Goal: Task Accomplishment & Management: Manage account settings

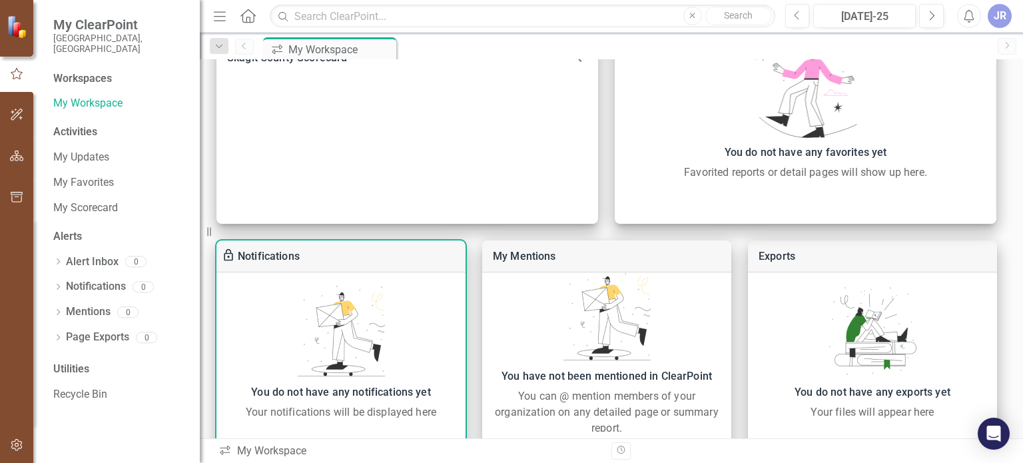
scroll to position [488, 0]
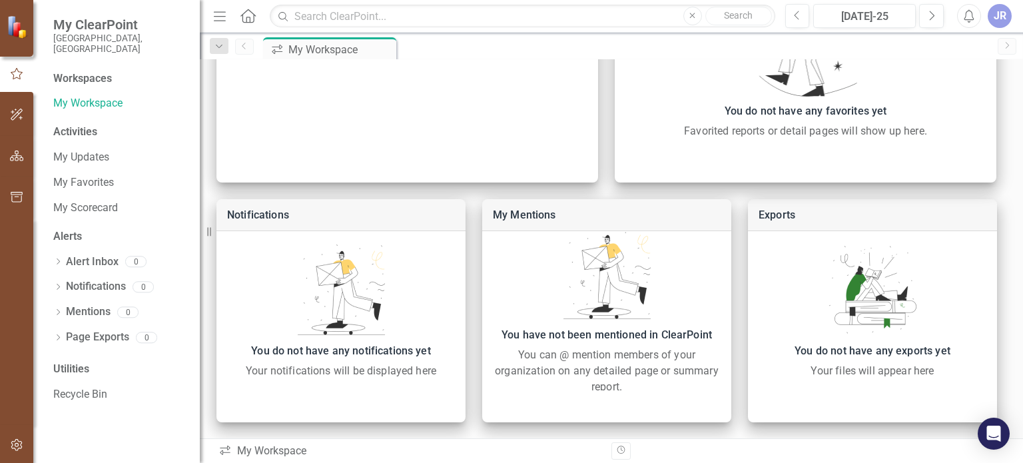
click at [82, 73] on div "Workspaces" at bounding box center [82, 78] width 59 height 15
click at [90, 71] on div "Workspaces" at bounding box center [82, 78] width 59 height 15
click at [96, 96] on link "My Workspace" at bounding box center [119, 103] width 133 height 15
click at [83, 125] on div "Activities" at bounding box center [119, 132] width 133 height 15
click at [92, 150] on link "My Updates" at bounding box center [119, 157] width 133 height 15
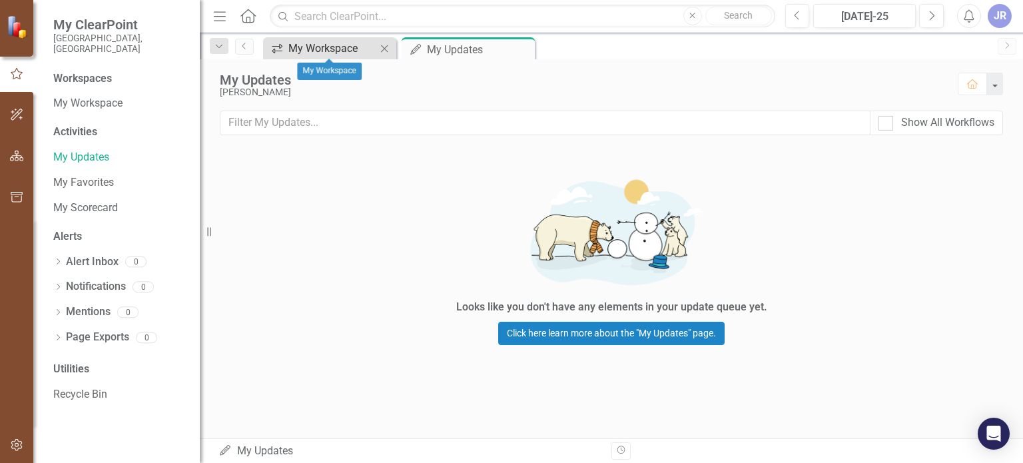
click at [325, 52] on div "My Workspace" at bounding box center [332, 48] width 88 height 17
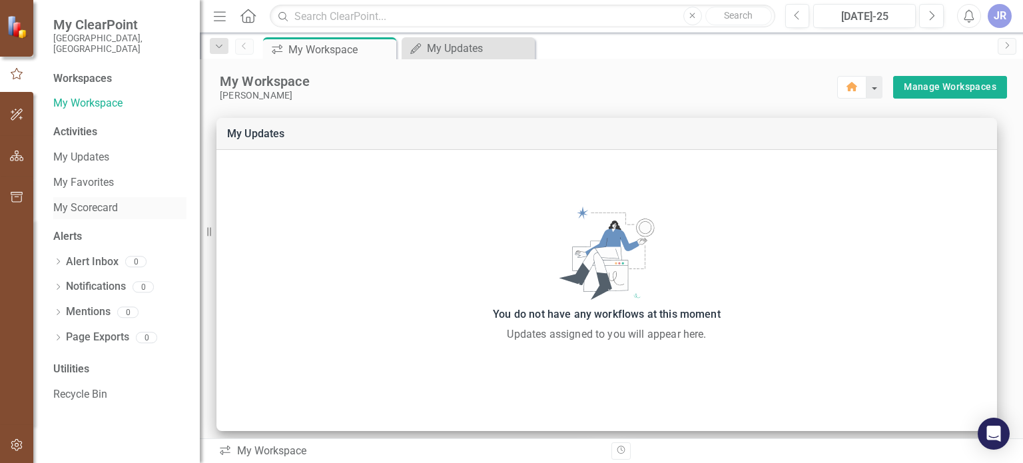
click at [106, 200] on link "My Scorecard" at bounding box center [119, 207] width 133 height 15
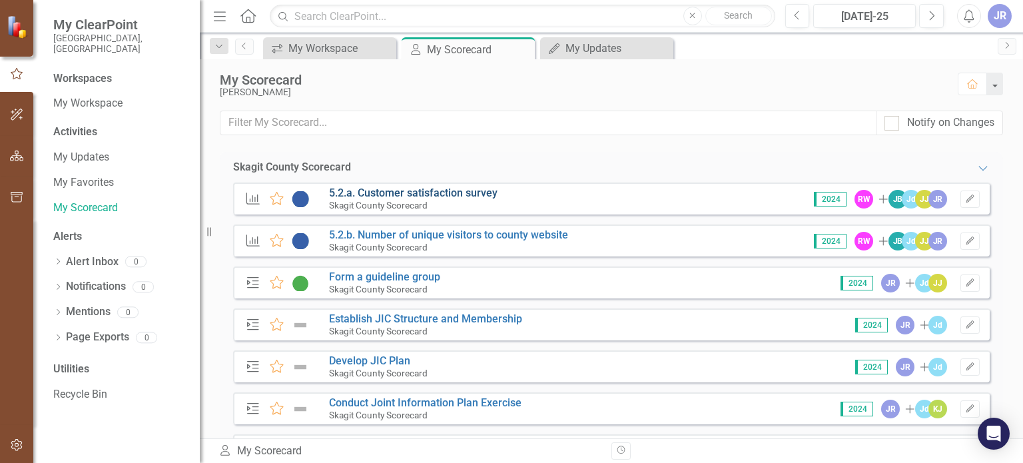
click at [399, 191] on link "5.2.a. Customer satisfaction survey" at bounding box center [413, 192] width 168 height 13
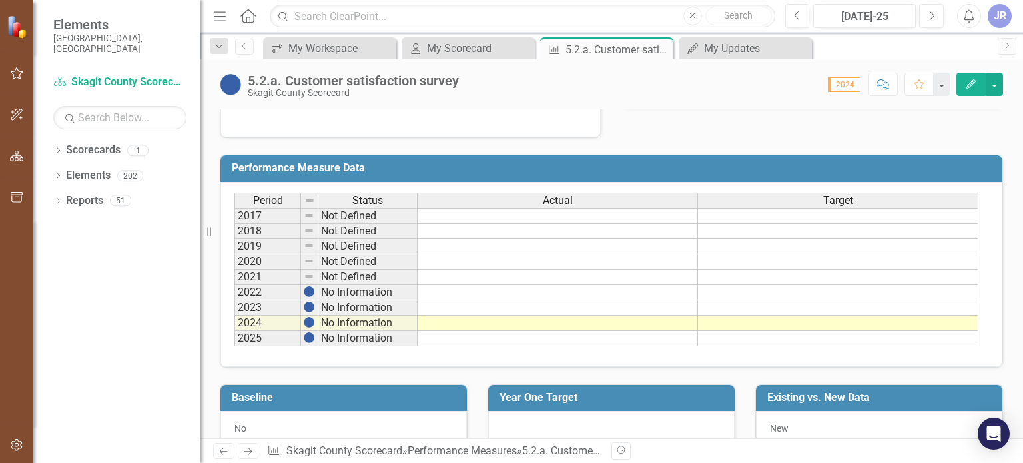
scroll to position [466, 0]
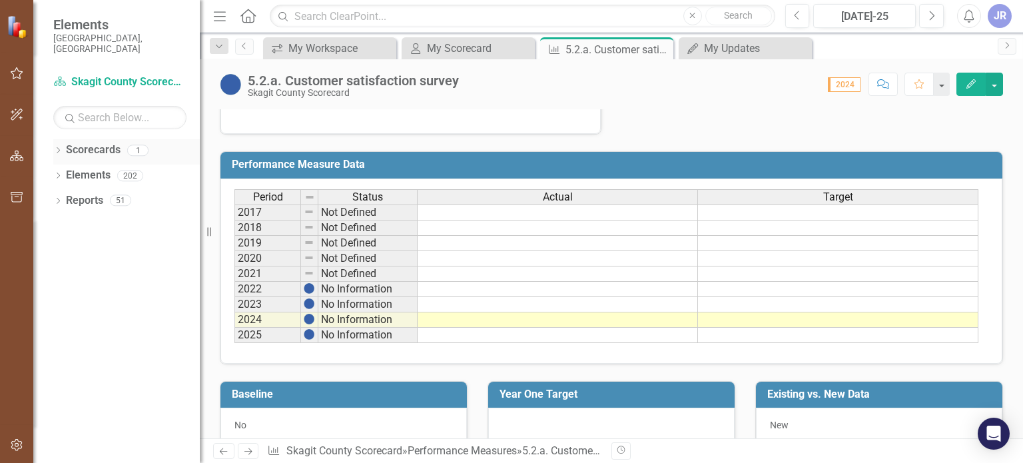
click at [92, 143] on link "Scorecards" at bounding box center [93, 150] width 55 height 15
click at [63, 164] on div "Dropdown Elements 202" at bounding box center [126, 176] width 147 height 25
click at [98, 168] on link "Elements" at bounding box center [88, 175] width 45 height 15
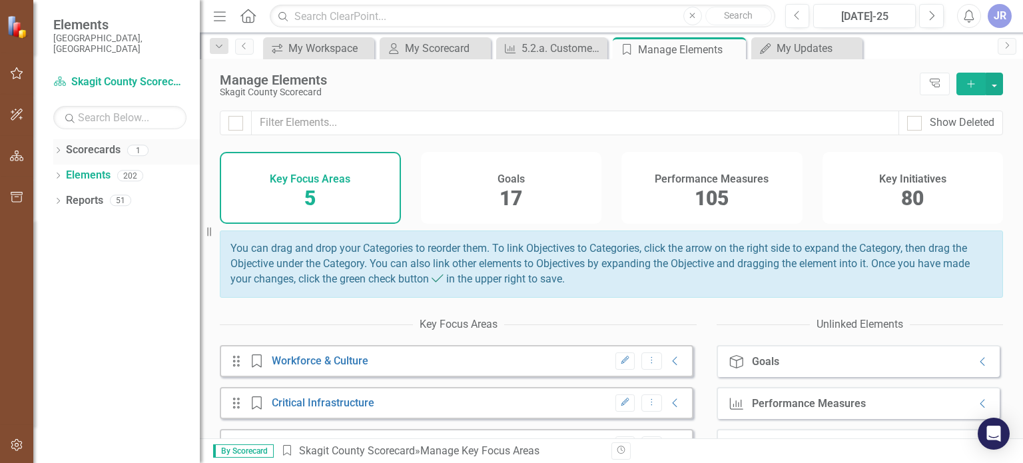
click at [82, 143] on link "Scorecards" at bounding box center [93, 150] width 55 height 15
click at [83, 143] on link "Scorecards" at bounding box center [93, 150] width 55 height 15
drag, startPoint x: 83, startPoint y: 139, endPoint x: 104, endPoint y: 308, distance: 171.1
click at [103, 320] on div "Dropdown Scorecards 1 Skagit County Scorecard Dropdown Elements 202 Dropdown Go…" at bounding box center [116, 301] width 166 height 324
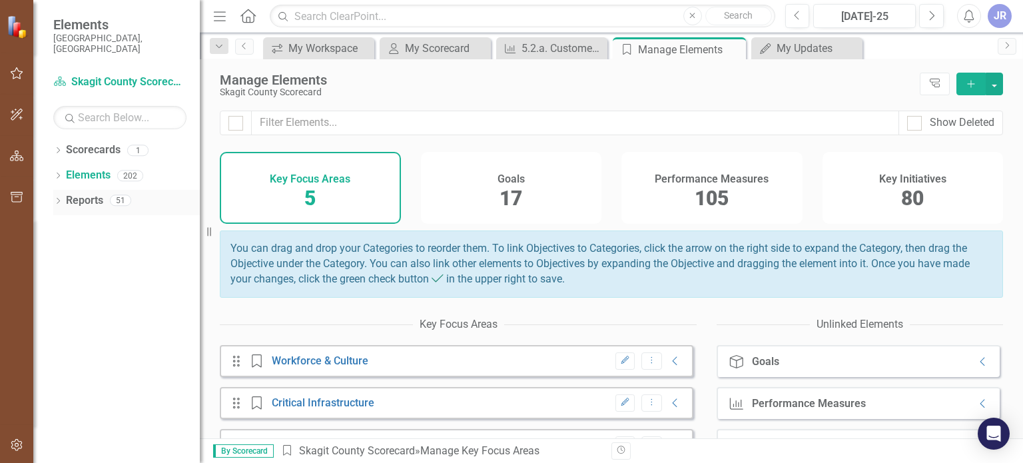
click at [97, 193] on link "Reports" at bounding box center [84, 200] width 37 height 15
click at [418, 52] on div "My Scorecard" at bounding box center [438, 48] width 66 height 17
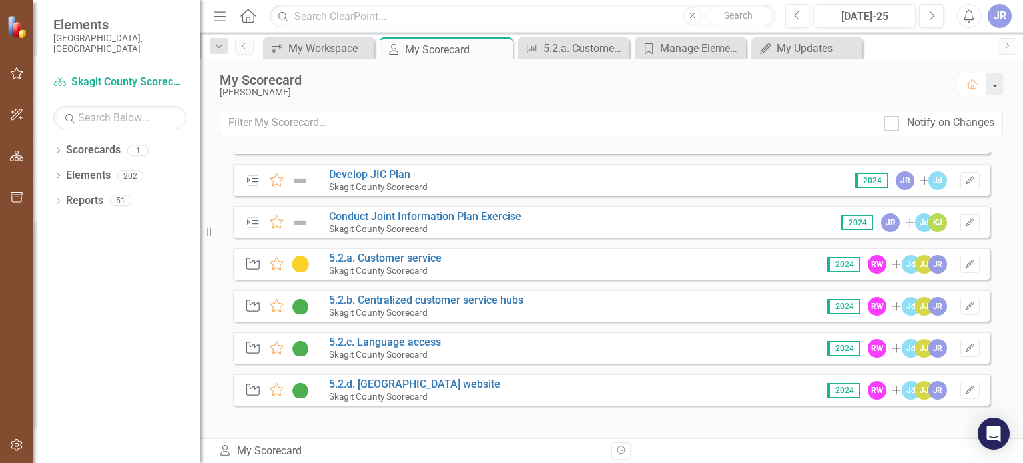
scroll to position [120, 0]
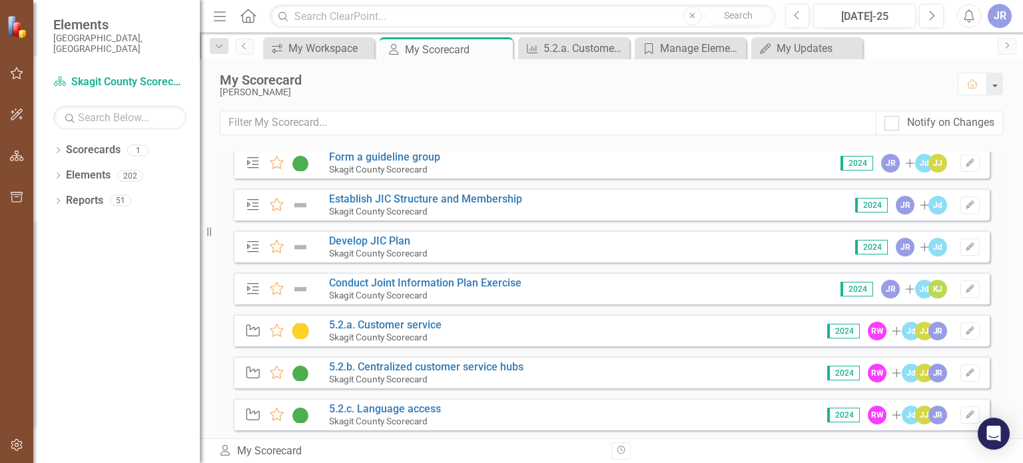
click at [1000, 21] on div "JR" at bounding box center [1000, 16] width 24 height 24
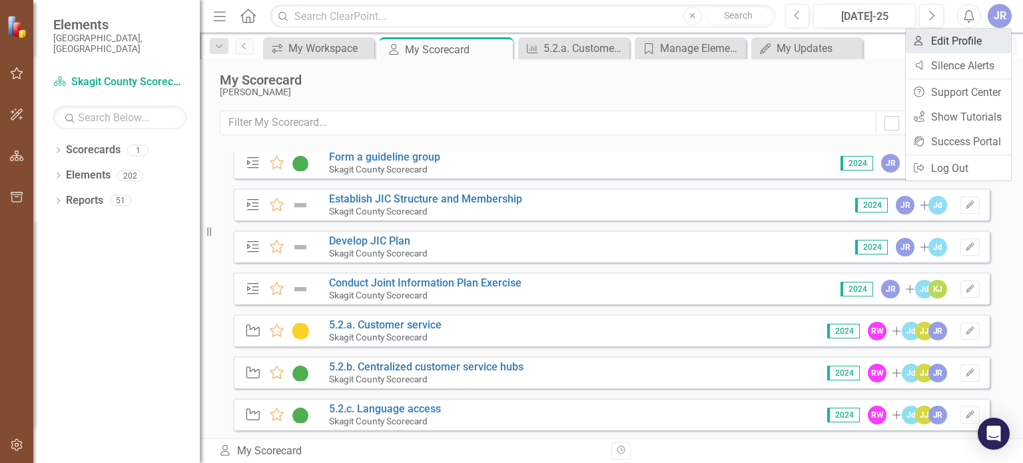
click at [986, 33] on link "User Edit Profile" at bounding box center [958, 41] width 105 height 25
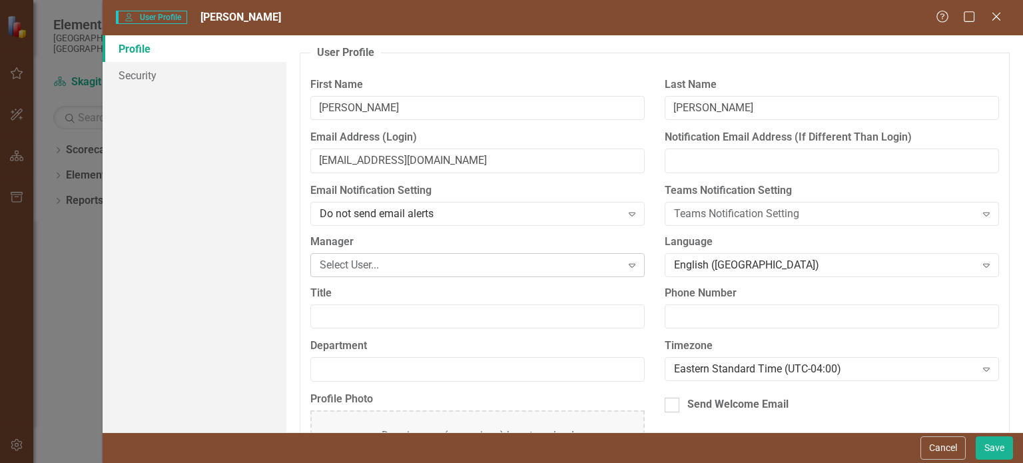
click at [335, 264] on div "Select User..." at bounding box center [470, 264] width 301 height 15
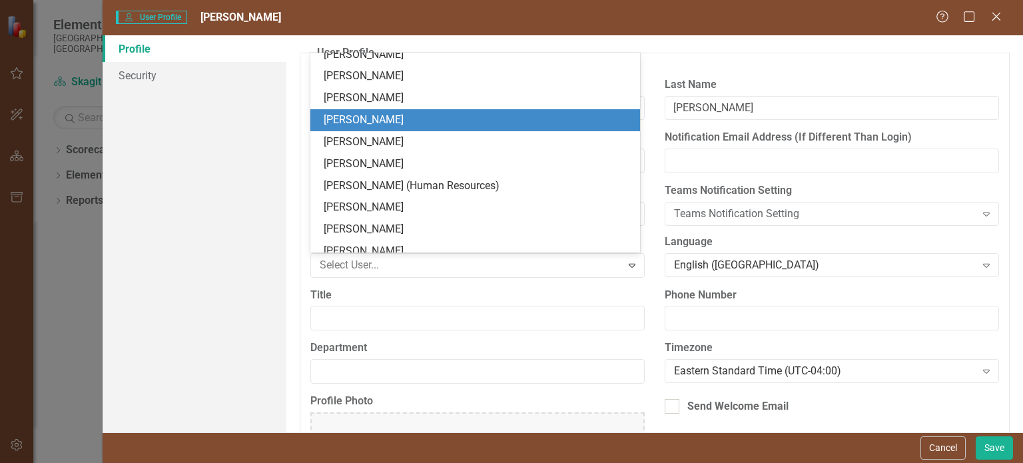
scroll to position [599, 0]
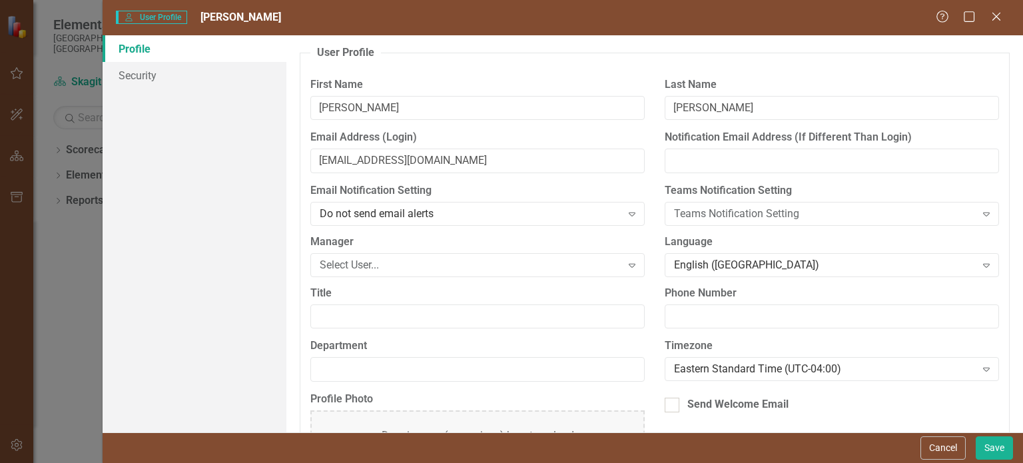
click at [298, 231] on div "User Profile ClearPoint has a wealth of options to help you ensure that people …" at bounding box center [654, 233] width 737 height 397
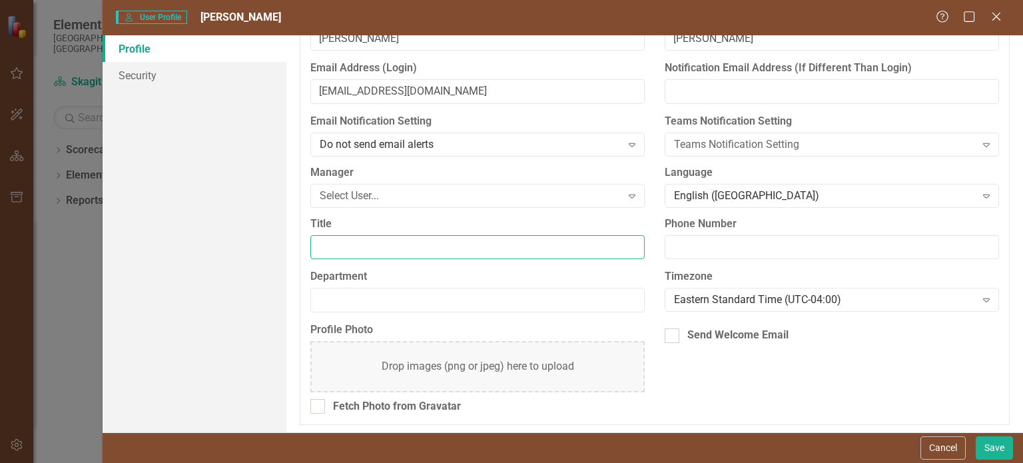
click at [322, 248] on input "Title" at bounding box center [477, 247] width 334 height 25
type input "Communications Manager"
type input "[PHONE_NUMBER]"
click at [357, 297] on input "Department" at bounding box center [477, 300] width 334 height 25
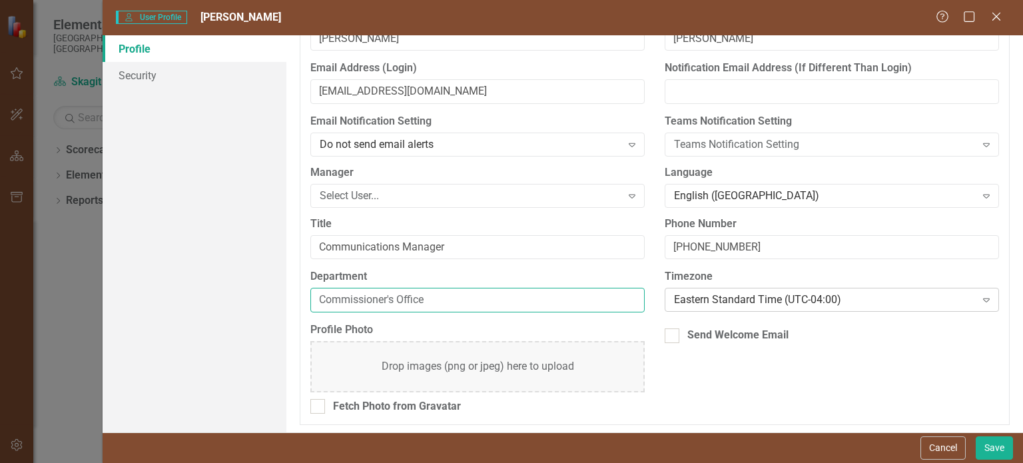
type input "Commissioner's Office"
click at [733, 297] on div "Eastern Standard Time (UTC-04:00)" at bounding box center [824, 299] width 301 height 15
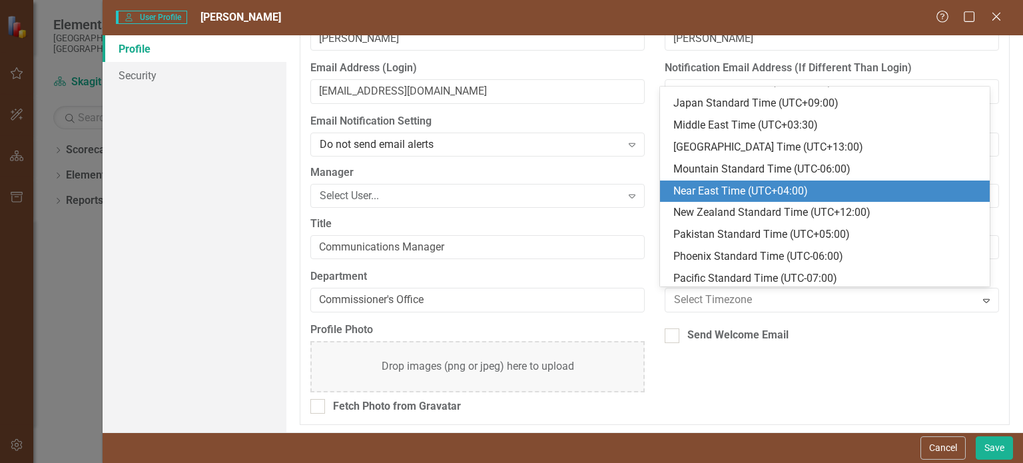
scroll to position [461, 0]
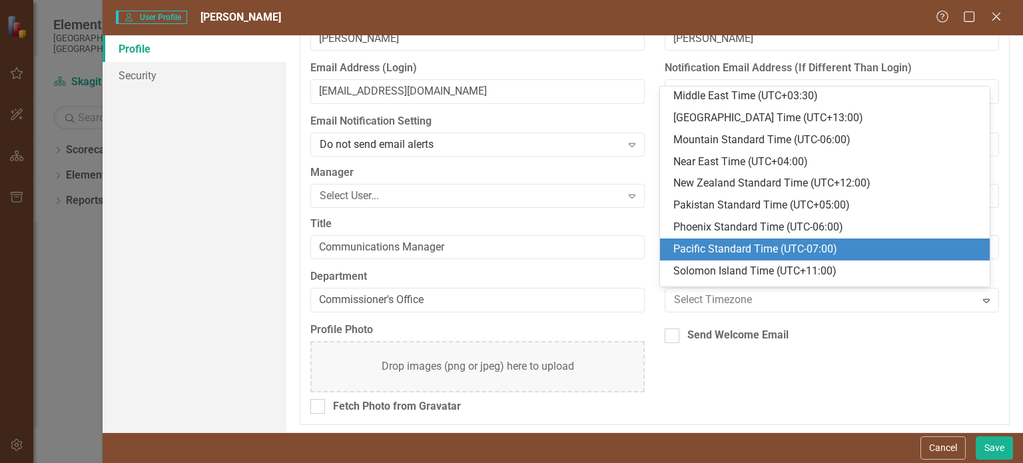
click at [727, 242] on div "Pacific Standard Time (UTC-07:00)" at bounding box center [827, 249] width 308 height 15
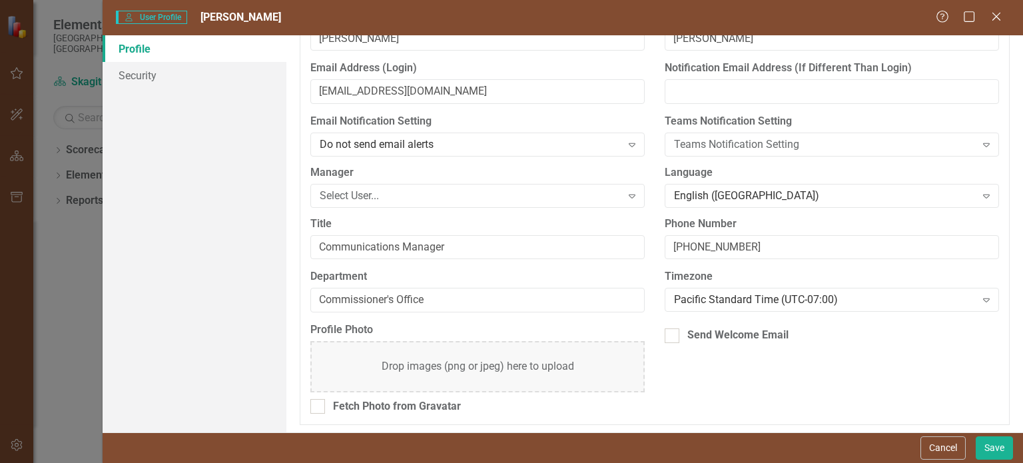
click at [723, 381] on div "Profile Photo Drop images (png or jpeg) here to upload Fetch Photo from Gravata…" at bounding box center [654, 373] width 709 height 102
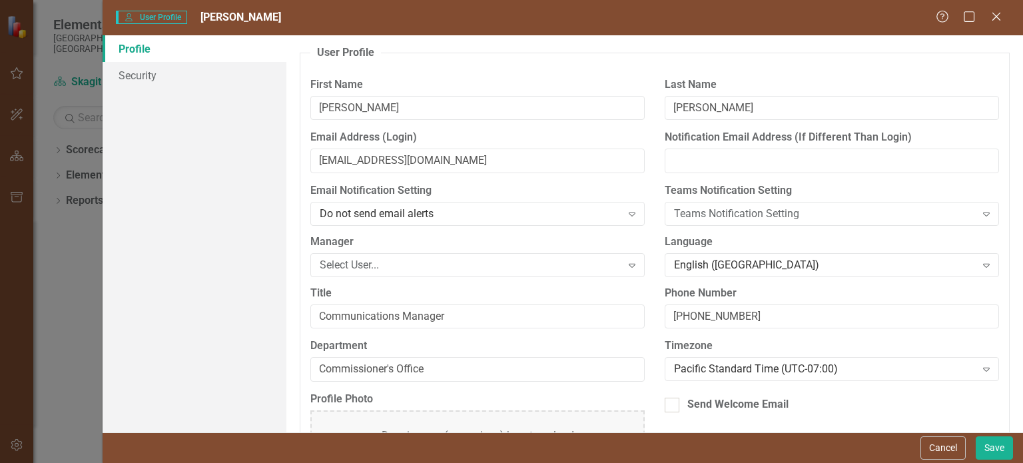
scroll to position [0, 0]
click at [374, 103] on input "[PERSON_NAME]" at bounding box center [477, 108] width 334 height 25
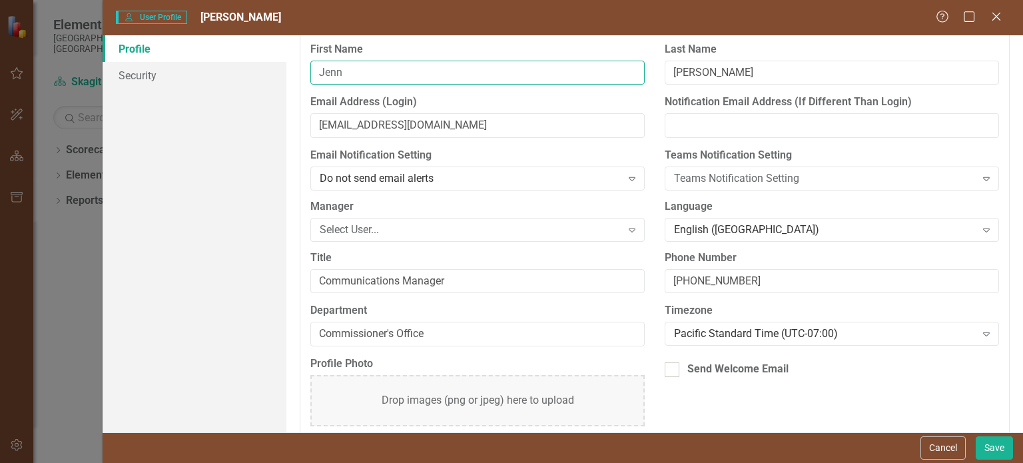
scroll to position [69, 0]
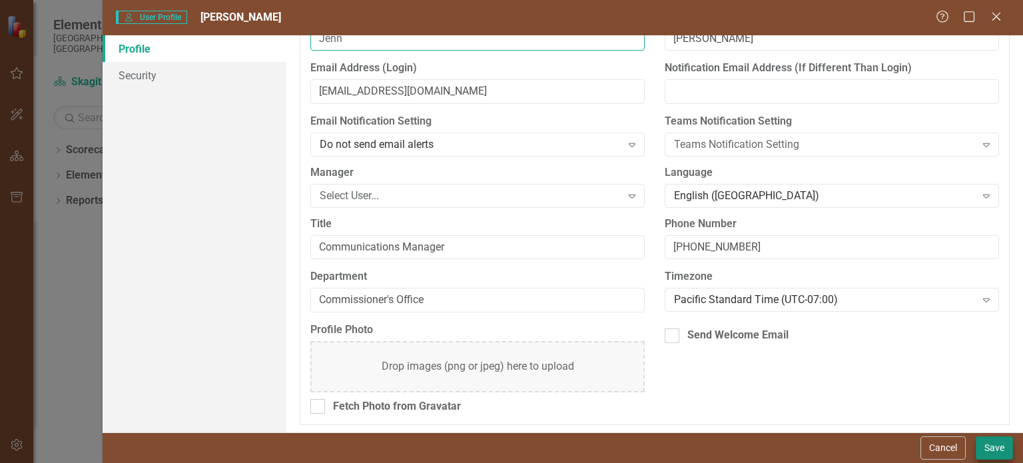
type input "Jenn"
click at [986, 442] on button "Save" at bounding box center [994, 447] width 37 height 23
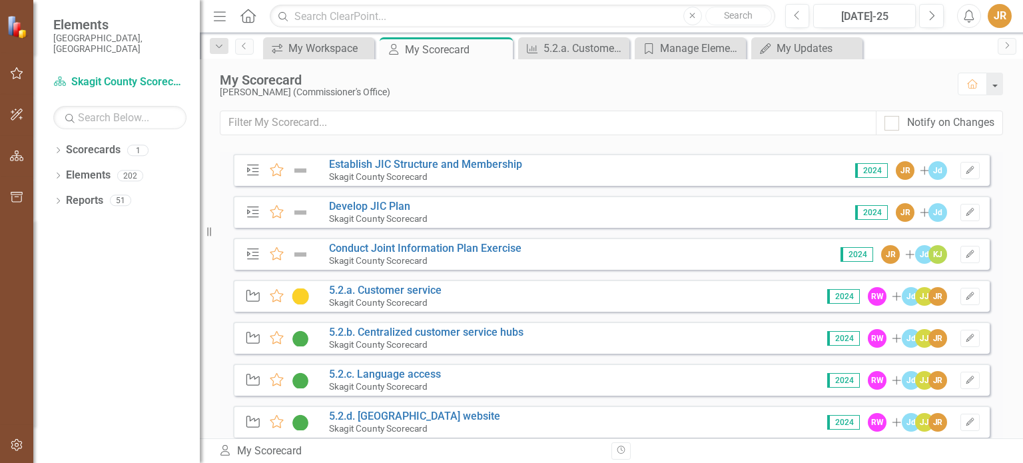
scroll to position [186, 0]
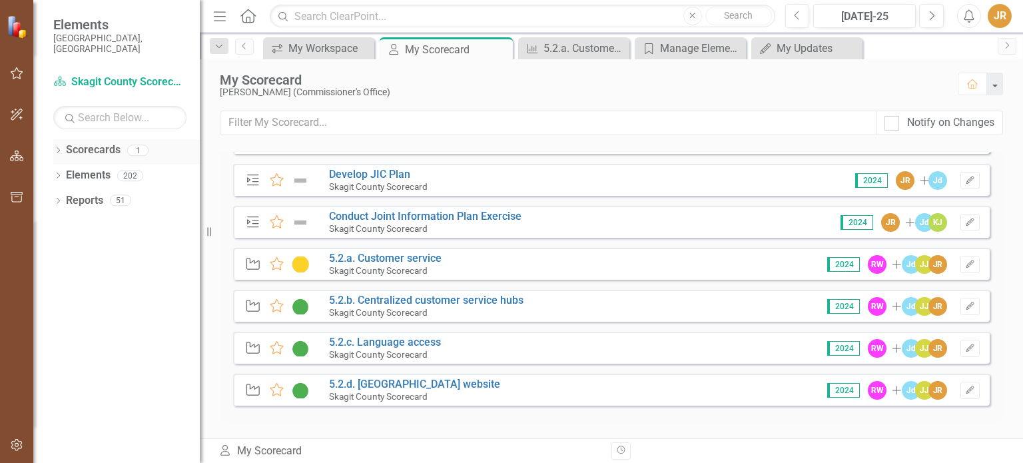
click at [99, 143] on link "Scorecards" at bounding box center [93, 150] width 55 height 15
click at [84, 168] on link "Elements" at bounding box center [88, 175] width 45 height 15
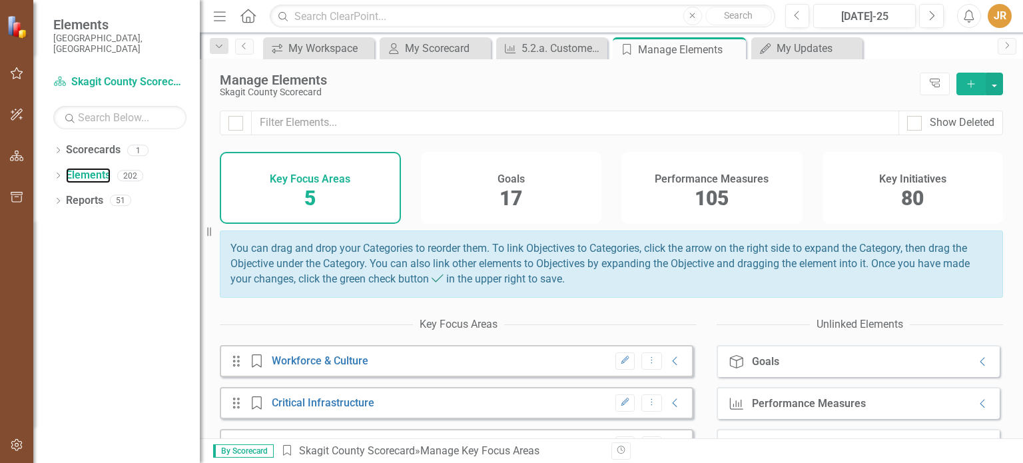
scroll to position [125, 0]
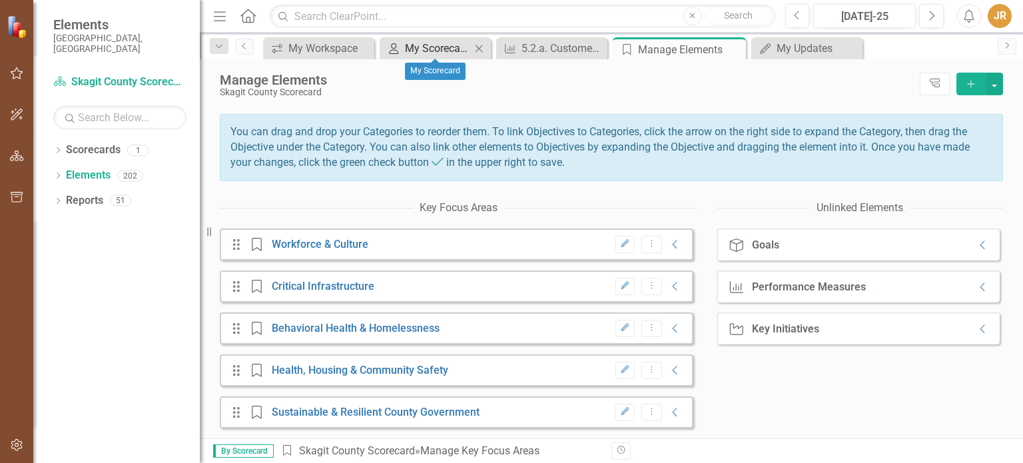
click at [453, 47] on div "My Scorecard" at bounding box center [438, 48] width 66 height 17
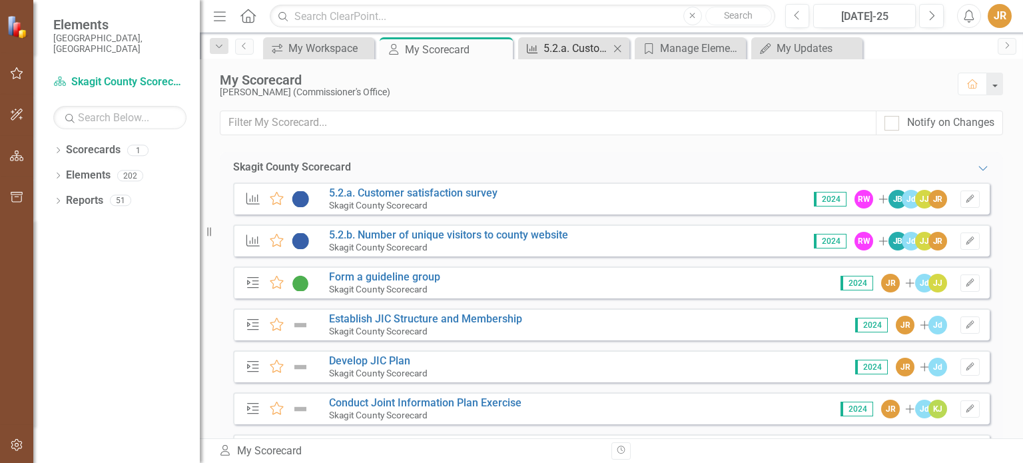
click at [551, 49] on div "5.2.a. Customer satisfaction survey" at bounding box center [576, 48] width 66 height 17
